Goal: Transaction & Acquisition: Purchase product/service

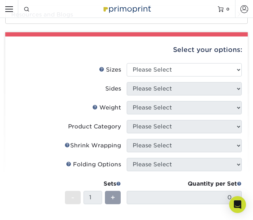
scroll to position [254, 0]
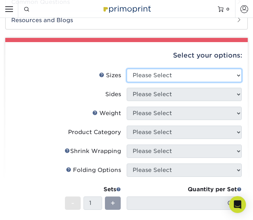
select select "4.00x6.00"
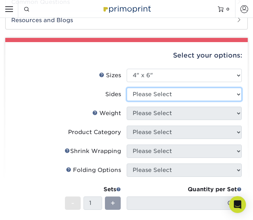
select select "32d3c223-f82c-492b-b915-ba065a00862f"
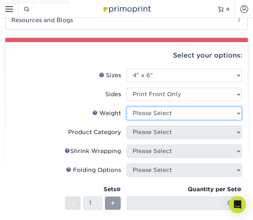
select select "14PT"
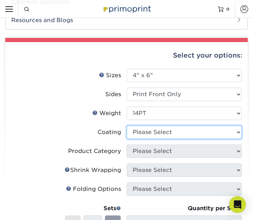
select select "121bb7b5-3b4d-429f-bd8d-bbf80e953313"
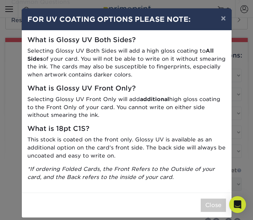
scroll to position [0, 0]
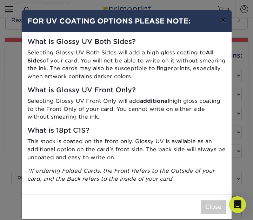
click at [225, 21] on button "×" at bounding box center [224, 20] width 16 height 20
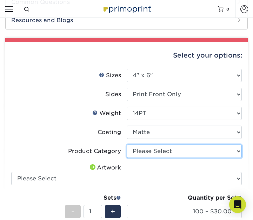
select select "9b7272e0-d6c8-4c3c-8e97-d3a1bcdab858"
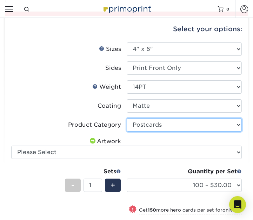
scroll to position [306, 0]
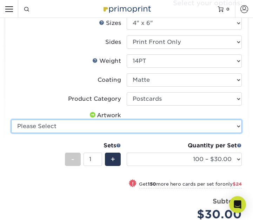
select select "upload"
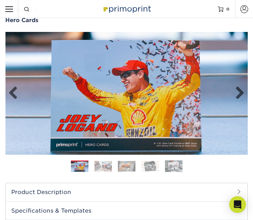
scroll to position [25, 0]
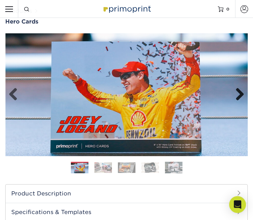
click at [239, 96] on link "Next" at bounding box center [238, 95] width 14 height 14
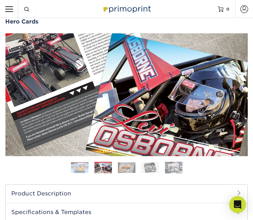
click at [239, 96] on link "Next" at bounding box center [238, 95] width 14 height 14
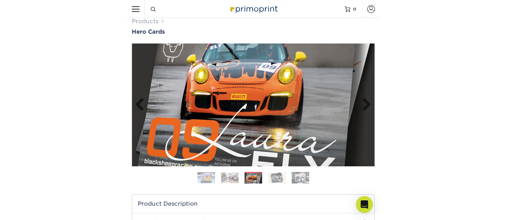
scroll to position [8, 0]
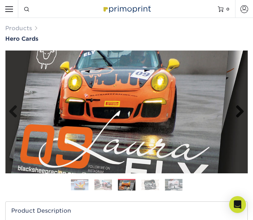
click at [238, 111] on link "Next" at bounding box center [238, 112] width 14 height 14
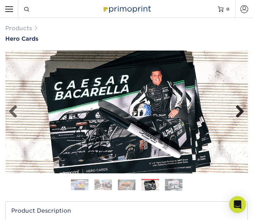
click at [238, 111] on link "Next" at bounding box center [238, 112] width 14 height 14
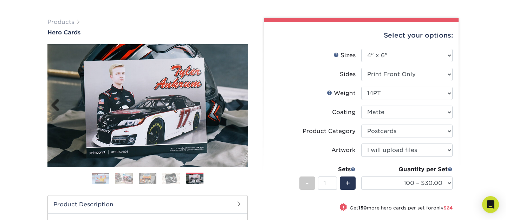
scroll to position [42, 0]
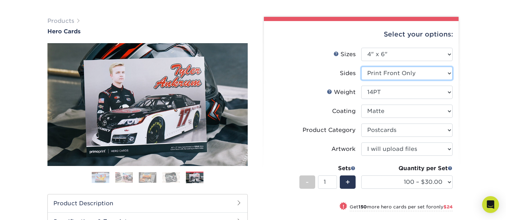
select select "13abbda7-1d64-4f25-8bb2-c179b224825d"
select select "-1"
select select
select select "-1"
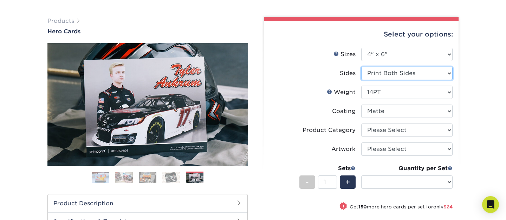
select select "-1"
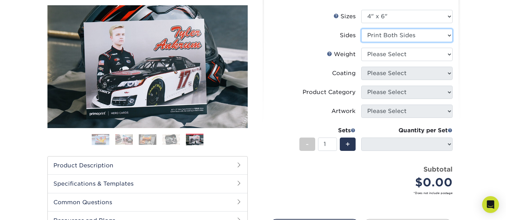
scroll to position [80, 0]
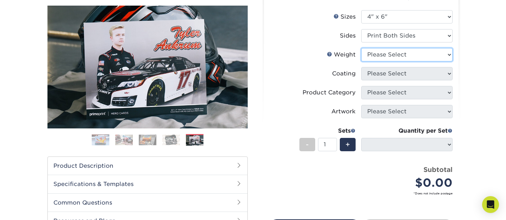
select select "14PT"
select select
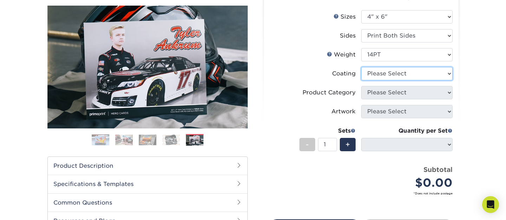
select select "121bb7b5-3b4d-429f-bd8d-bbf80e953313"
select select "-1"
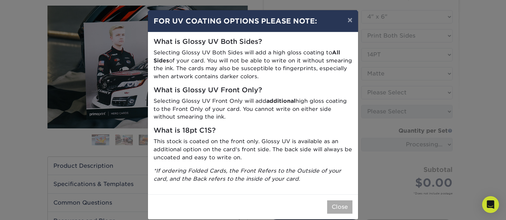
click at [253, 204] on button "Close" at bounding box center [339, 207] width 25 height 13
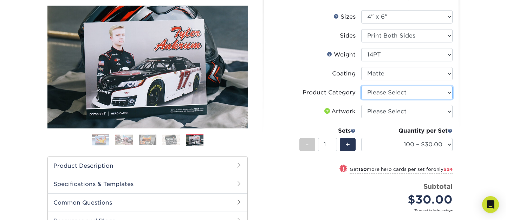
select select "9b7272e0-d6c8-4c3c-8e97-d3a1bcdab858"
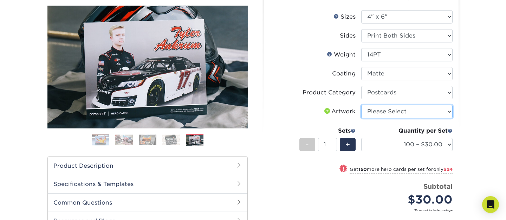
select select "upload"
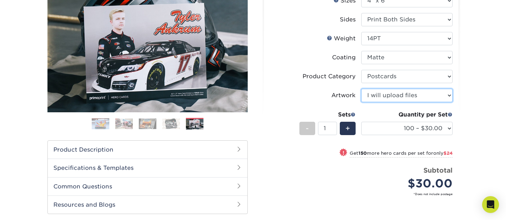
scroll to position [102, 0]
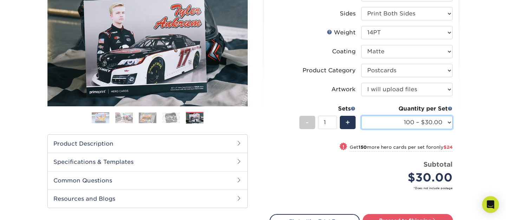
select select "250 – $54.00"
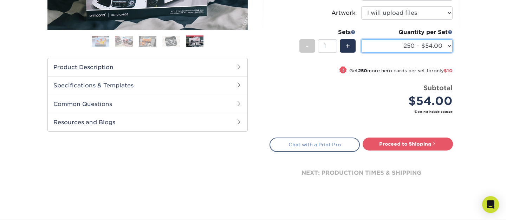
scroll to position [178, 0]
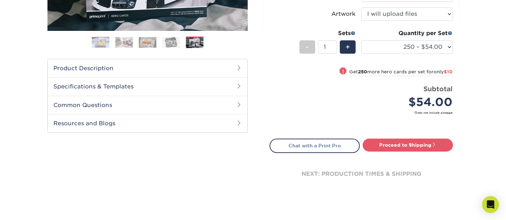
click at [179, 105] on h2 "Common Questions" at bounding box center [148, 105] width 200 height 18
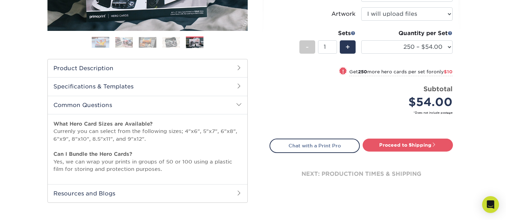
click at [179, 105] on h2 "Common Questions" at bounding box center [148, 105] width 200 height 18
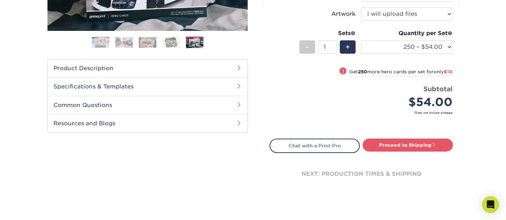
click at [169, 92] on h2 "Specifications & Templates" at bounding box center [148, 86] width 200 height 18
click at [155, 73] on h2 "Product Description" at bounding box center [148, 68] width 200 height 18
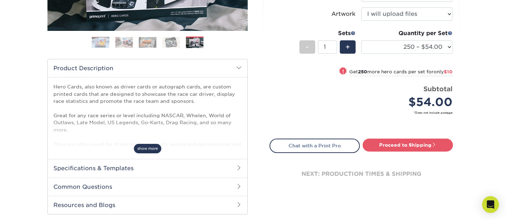
click at [150, 149] on span "show more" at bounding box center [147, 148] width 27 height 9
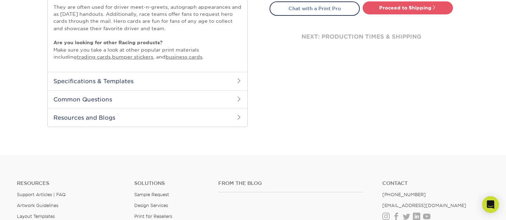
scroll to position [315, 0]
click at [129, 78] on h2 "Specifications & Templates" at bounding box center [148, 81] width 200 height 18
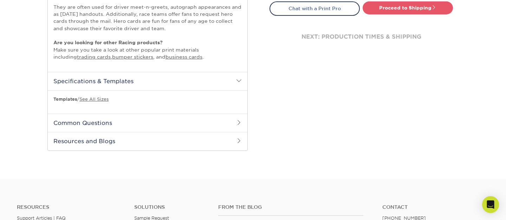
click at [129, 78] on h2 "Specifications & Templates" at bounding box center [148, 81] width 200 height 18
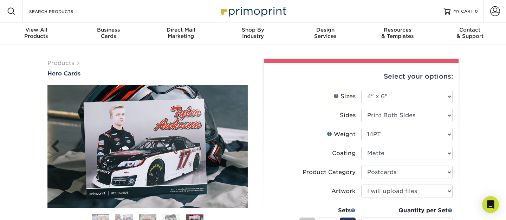
scroll to position [0, 0]
